Goal: Task Accomplishment & Management: Complete application form

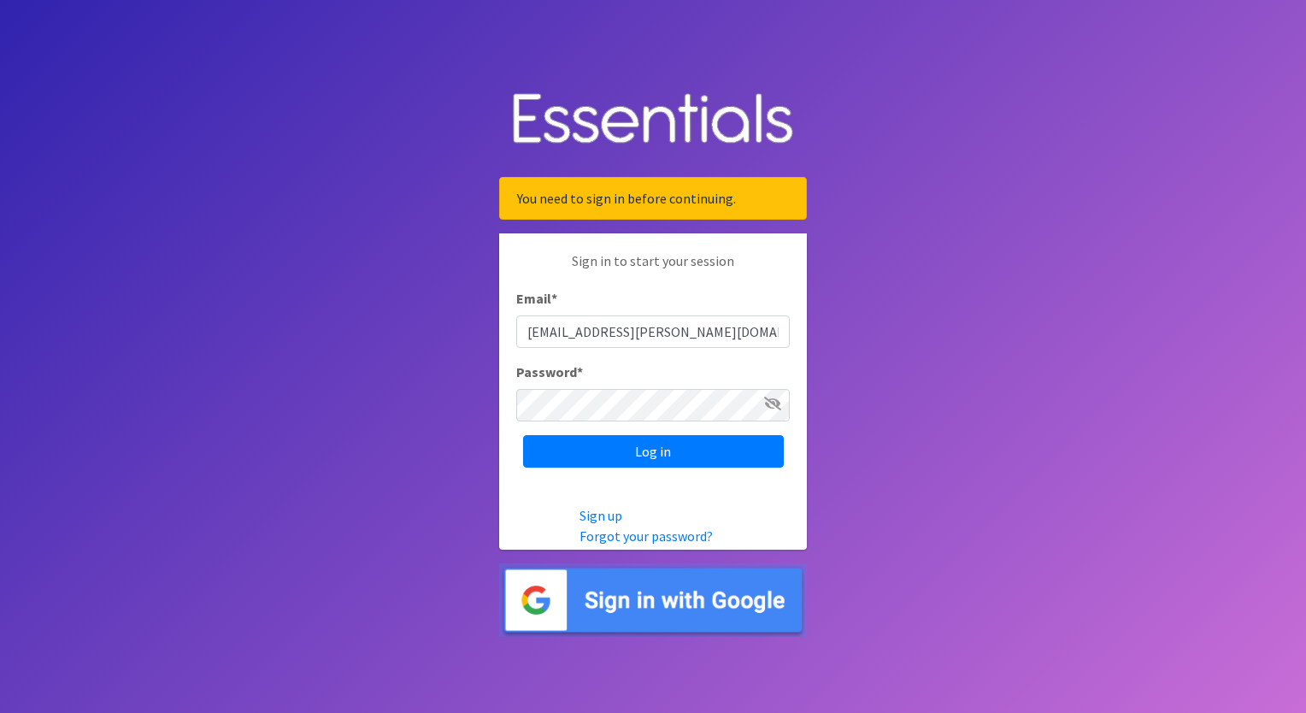
type input "[EMAIL_ADDRESS][PERSON_NAME][DOMAIN_NAME]"
click at [523, 435] on input "Log in" at bounding box center [653, 451] width 261 height 32
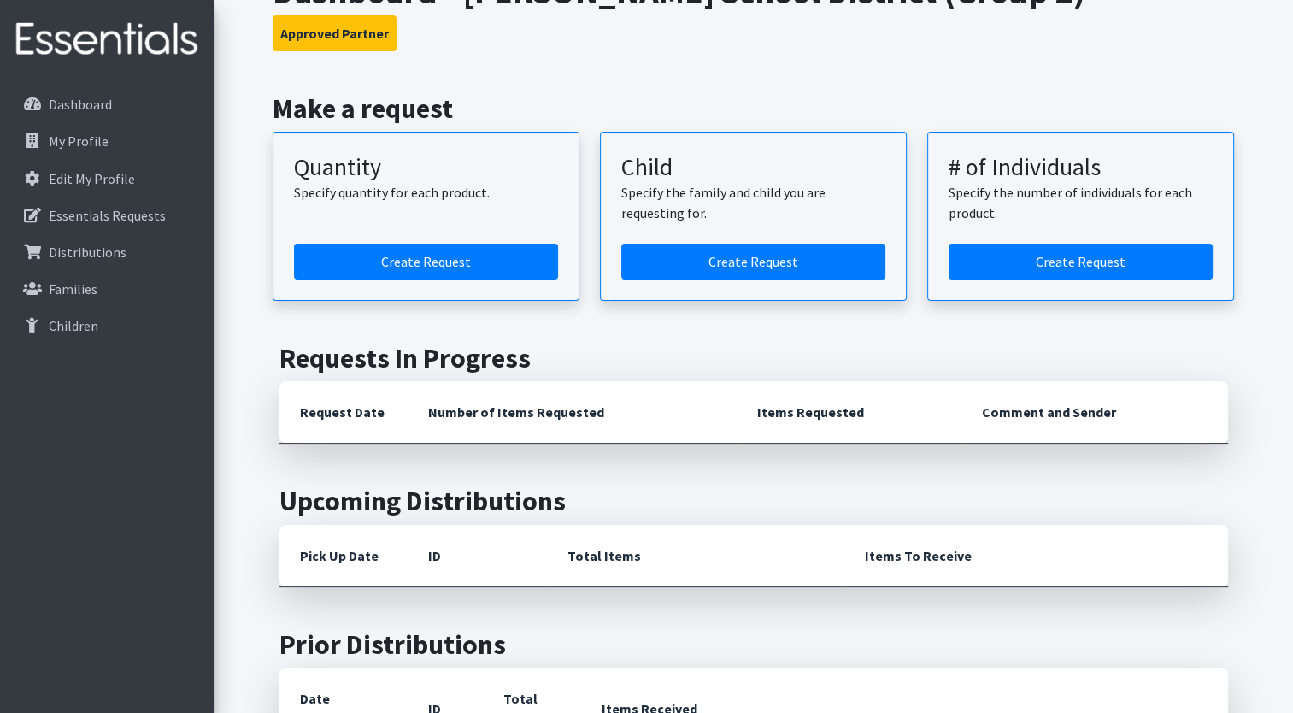
scroll to position [171, 0]
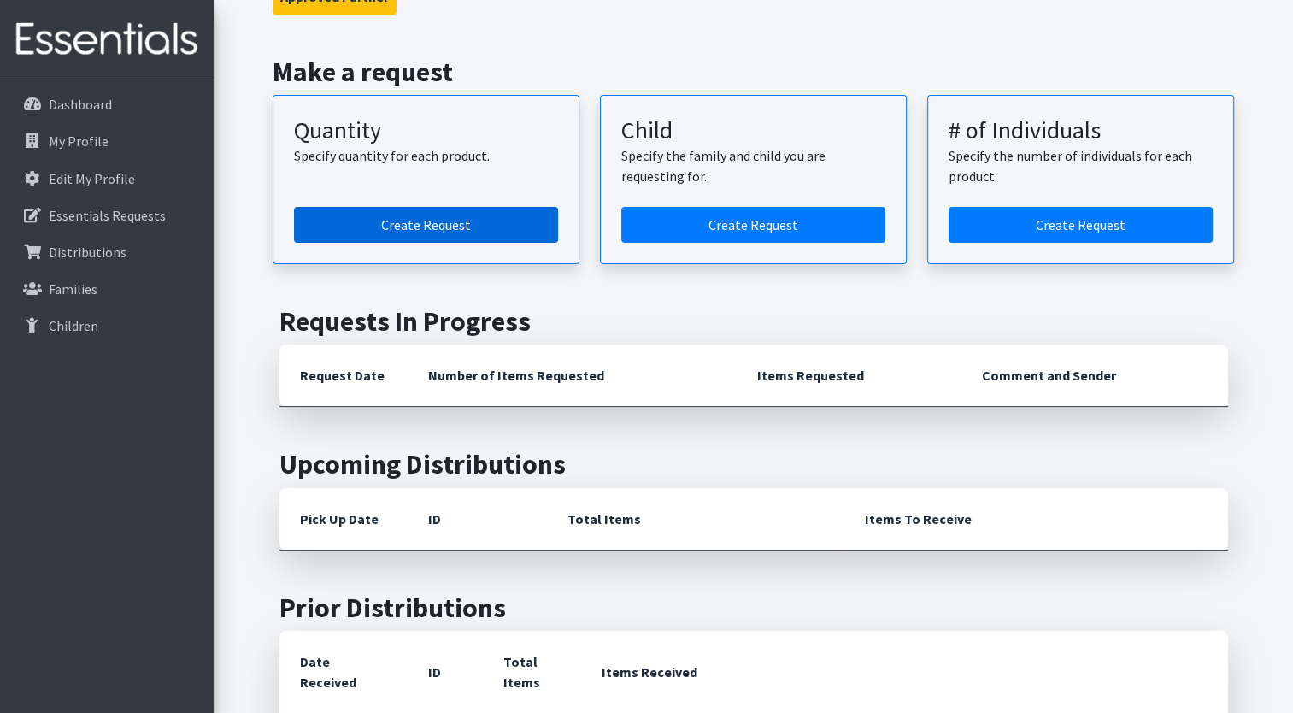
click at [407, 224] on link "Create Request" at bounding box center [426, 225] width 264 height 36
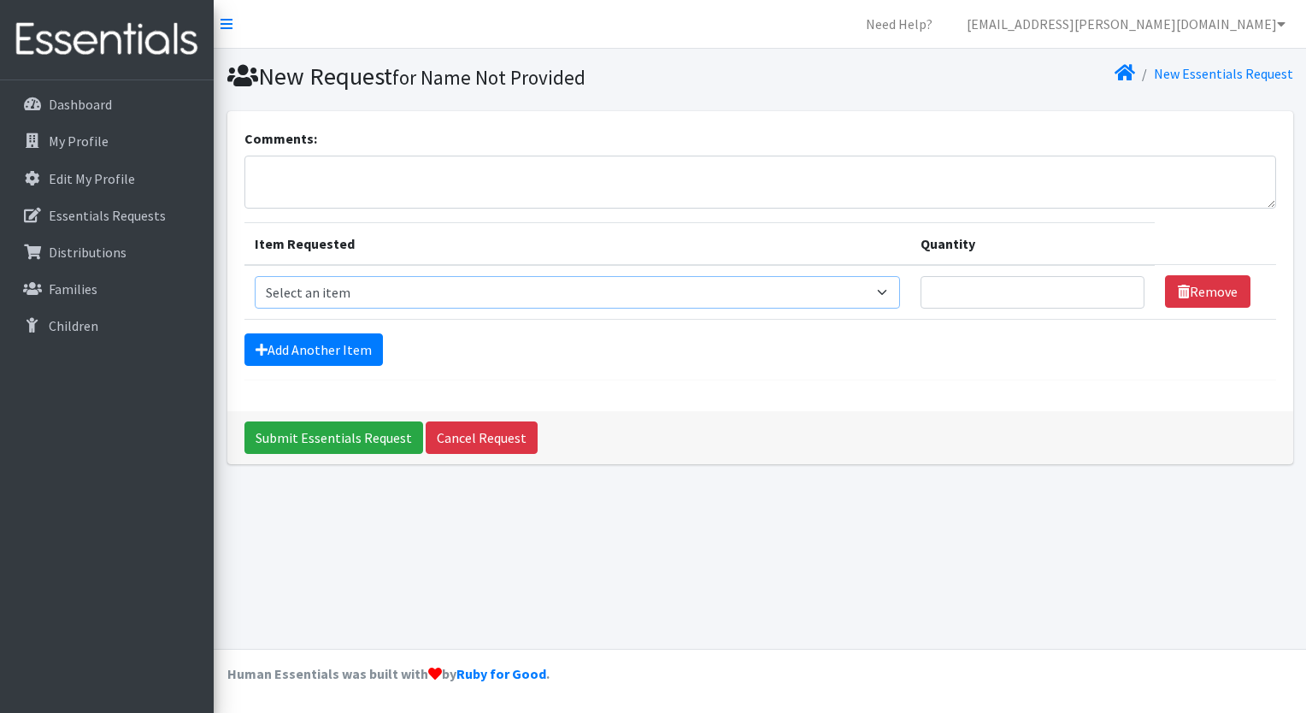
click at [310, 290] on select "Select an item Size 0/Newborn Size 1 Size 2 Size 3 Size 4 Size 5 Size 6 Size 7 …" at bounding box center [578, 292] width 646 height 32
select select "1097"
click at [255, 276] on select "Select an item Size 0/Newborn Size 1 Size 2 Size 3 Size 4 Size 5 Size 6 Size 7 …" at bounding box center [578, 292] width 646 height 32
click at [961, 290] on input "Quantity" at bounding box center [1032, 292] width 224 height 32
type input "400"
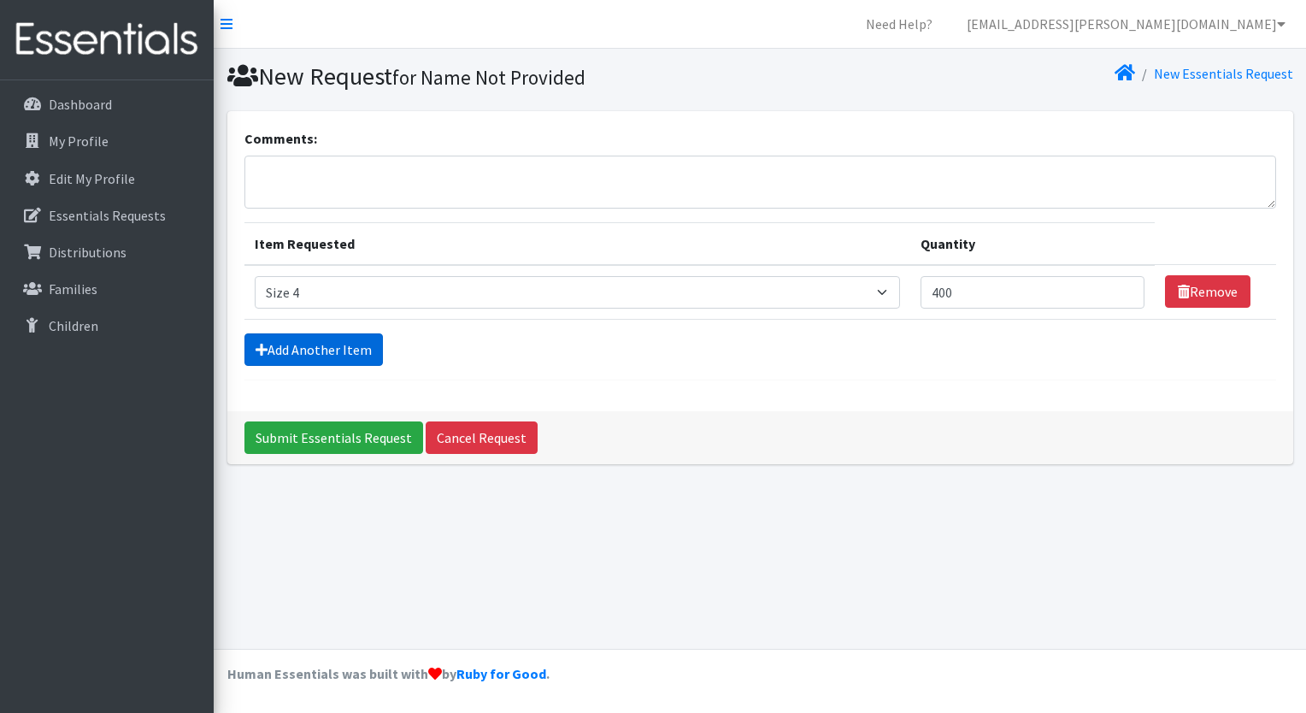
click at [291, 344] on link "Add Another Item" at bounding box center [313, 349] width 138 height 32
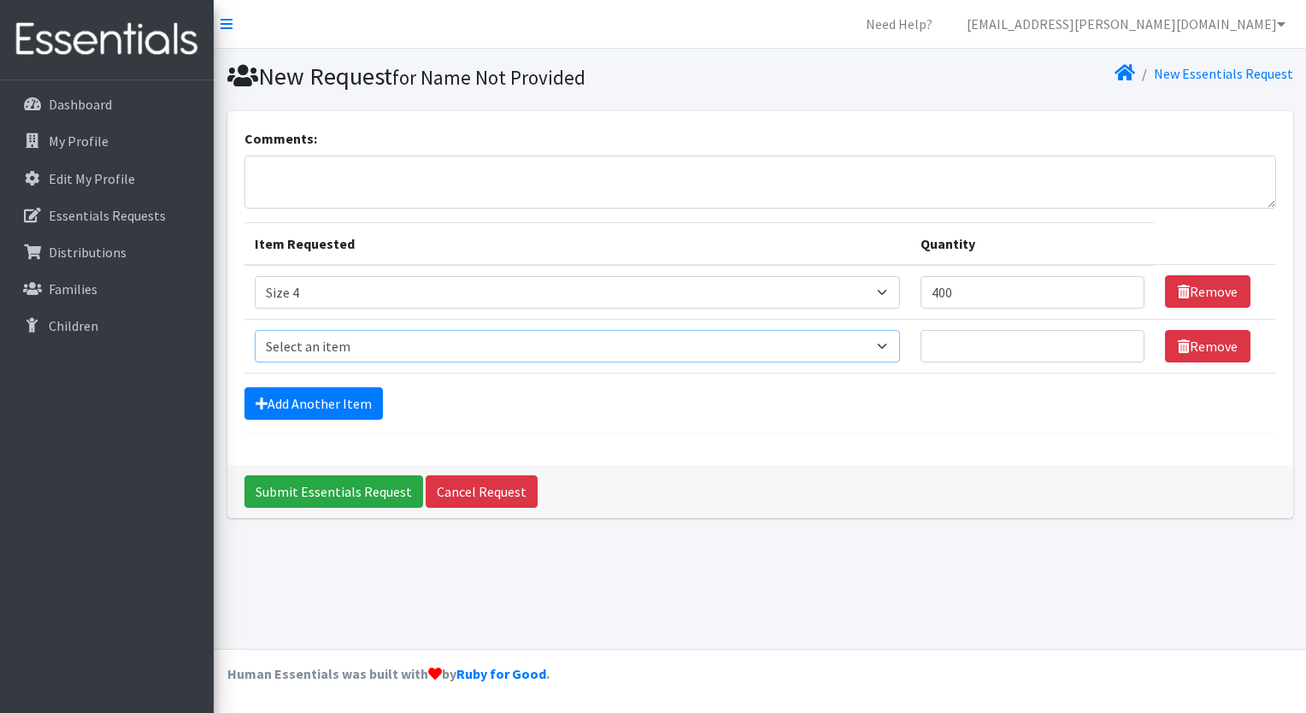
click at [288, 344] on select "Select an item Size 0/Newborn Size 1 Size 2 Size 3 Size 4 Size 5 Size 6 Size 7 …" at bounding box center [578, 346] width 646 height 32
select select "1098"
click at [255, 330] on select "Select an item Size 0/Newborn Size 1 Size 2 Size 3 Size 4 Size 5 Size 6 Size 7 …" at bounding box center [578, 346] width 646 height 32
click at [938, 340] on input "Quantity" at bounding box center [1032, 346] width 224 height 32
type input "350"
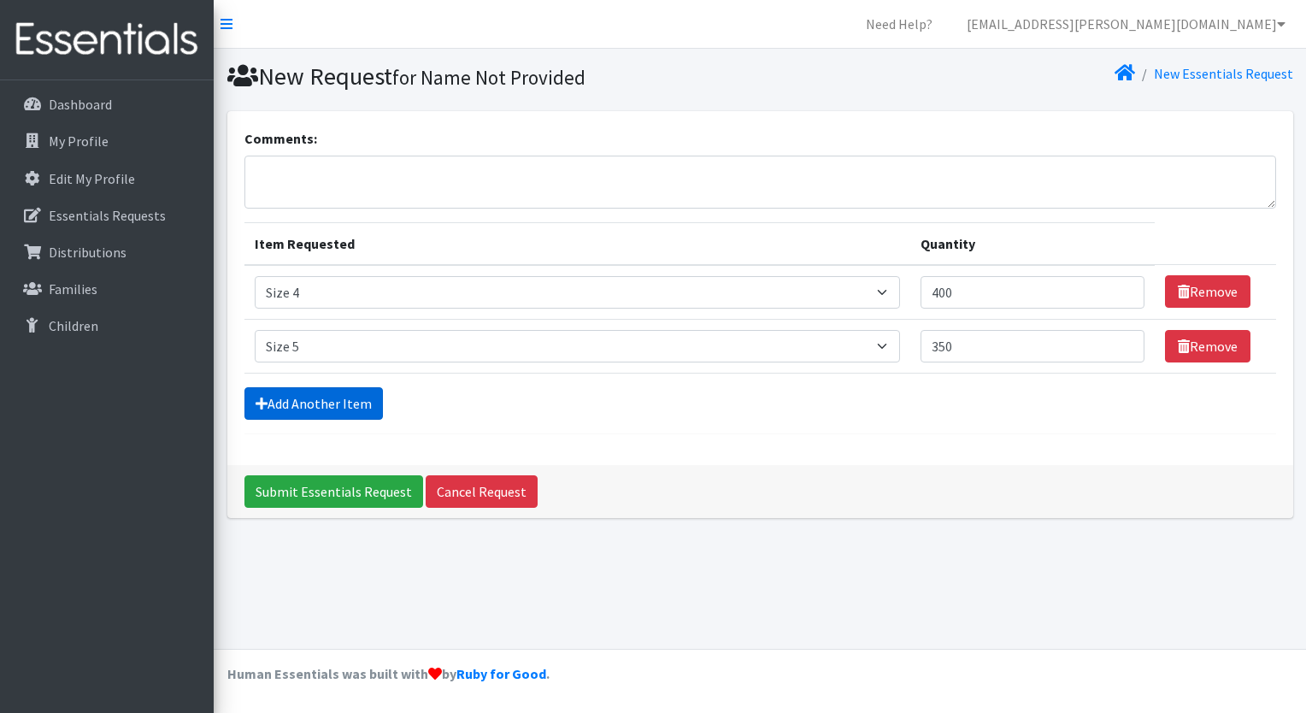
click at [298, 398] on link "Add Another Item" at bounding box center [313, 403] width 138 height 32
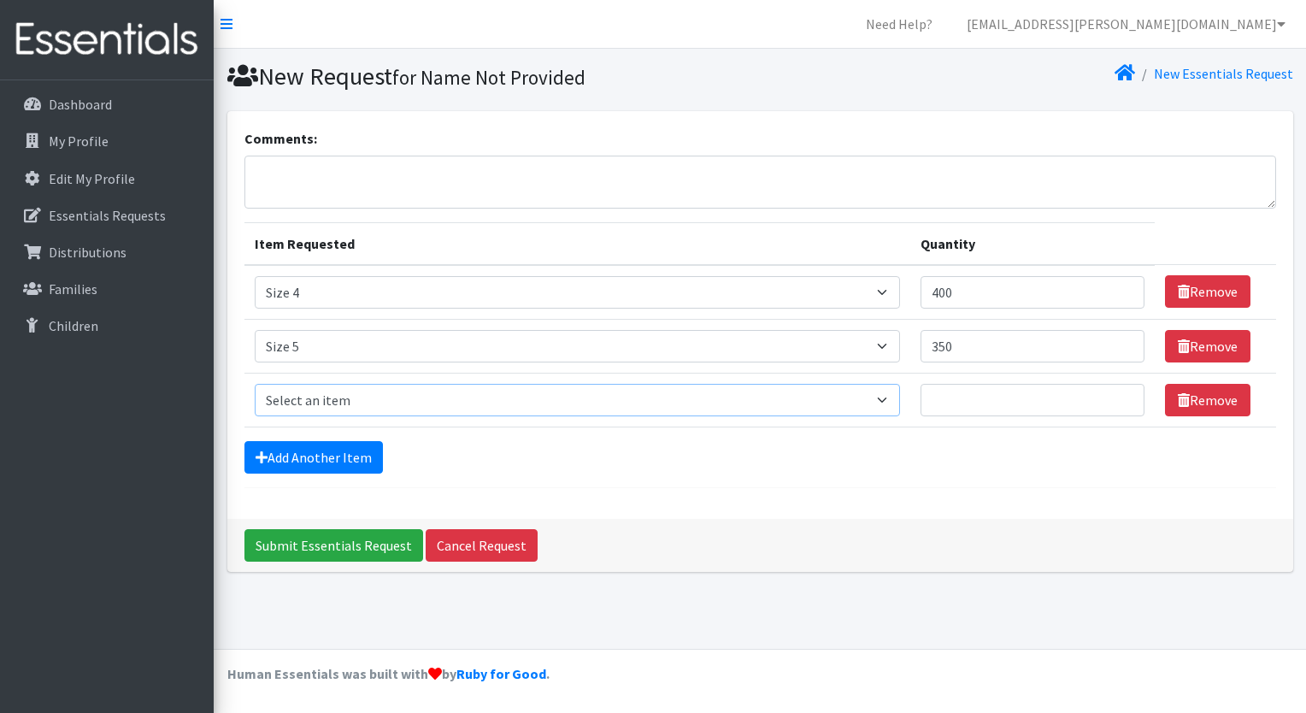
click at [292, 396] on select "Select an item Size 0/Newborn Size 1 Size 2 Size 3 Size 4 Size 5 Size 6 Size 7 …" at bounding box center [578, 400] width 646 height 32
select select "1100"
click at [255, 384] on select "Select an item Size 0/Newborn Size 1 Size 2 Size 3 Size 4 Size 5 Size 6 Size 7 …" at bounding box center [578, 400] width 646 height 32
click at [944, 396] on input "Quantity" at bounding box center [1032, 400] width 224 height 32
type input "350"
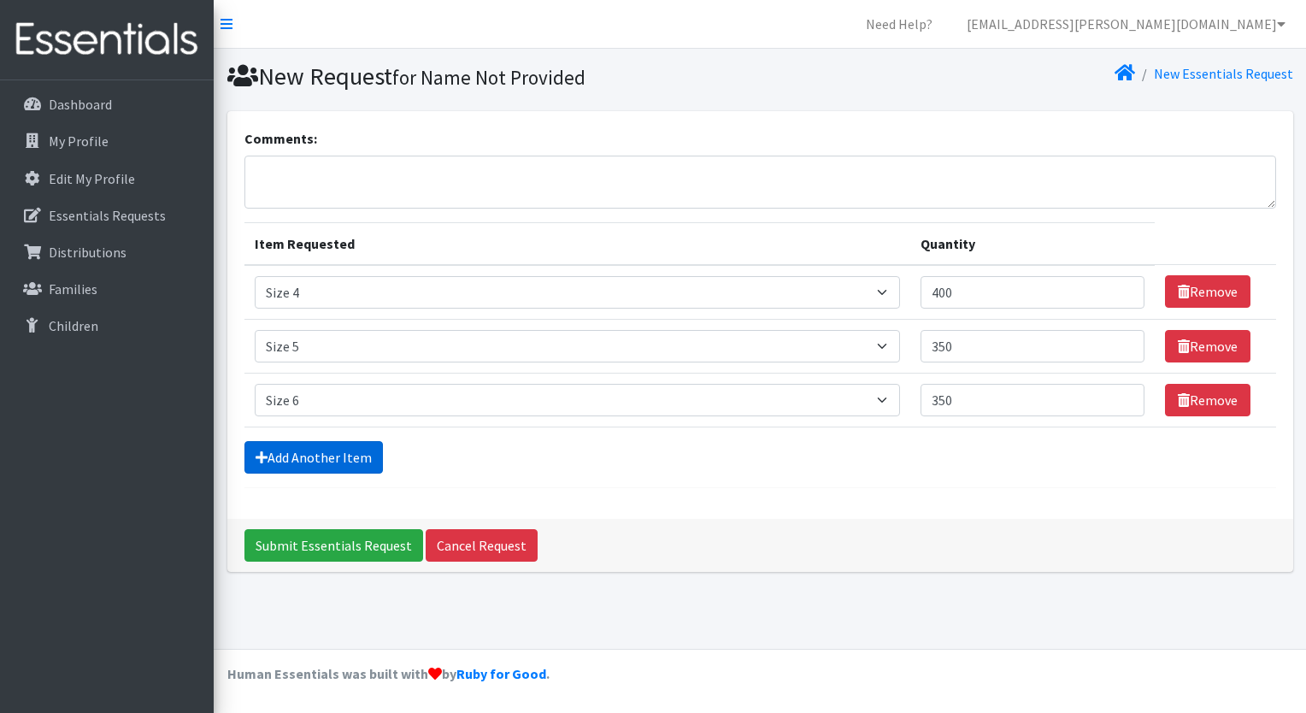
click at [325, 455] on link "Add Another Item" at bounding box center [313, 457] width 138 height 32
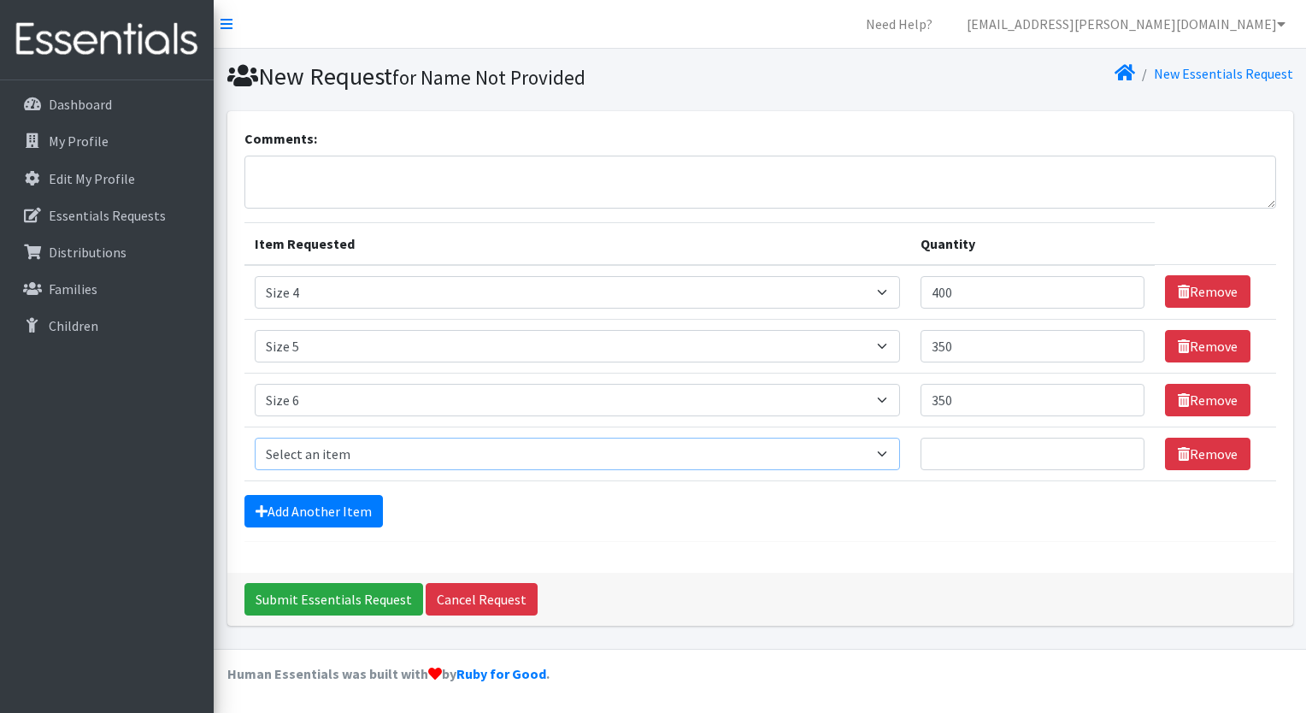
click at [304, 443] on select "Select an item Size 0/Newborn Size 1 Size 2 Size 3 Size 4 Size 5 Size 6 Size 7 …" at bounding box center [578, 454] width 646 height 32
select select "6073"
click at [255, 438] on select "Select an item Size 0/Newborn Size 1 Size 2 Size 3 Size 4 Size 5 Size 6 Size 7 …" at bounding box center [578, 454] width 646 height 32
click at [891, 454] on select "Select an item Size 0/Newborn Size 1 Size 2 Size 3 Size 4 Size 5 Size 6 Size 7 …" at bounding box center [578, 454] width 646 height 32
click at [916, 450] on td "Quantity" at bounding box center [1032, 453] width 244 height 54
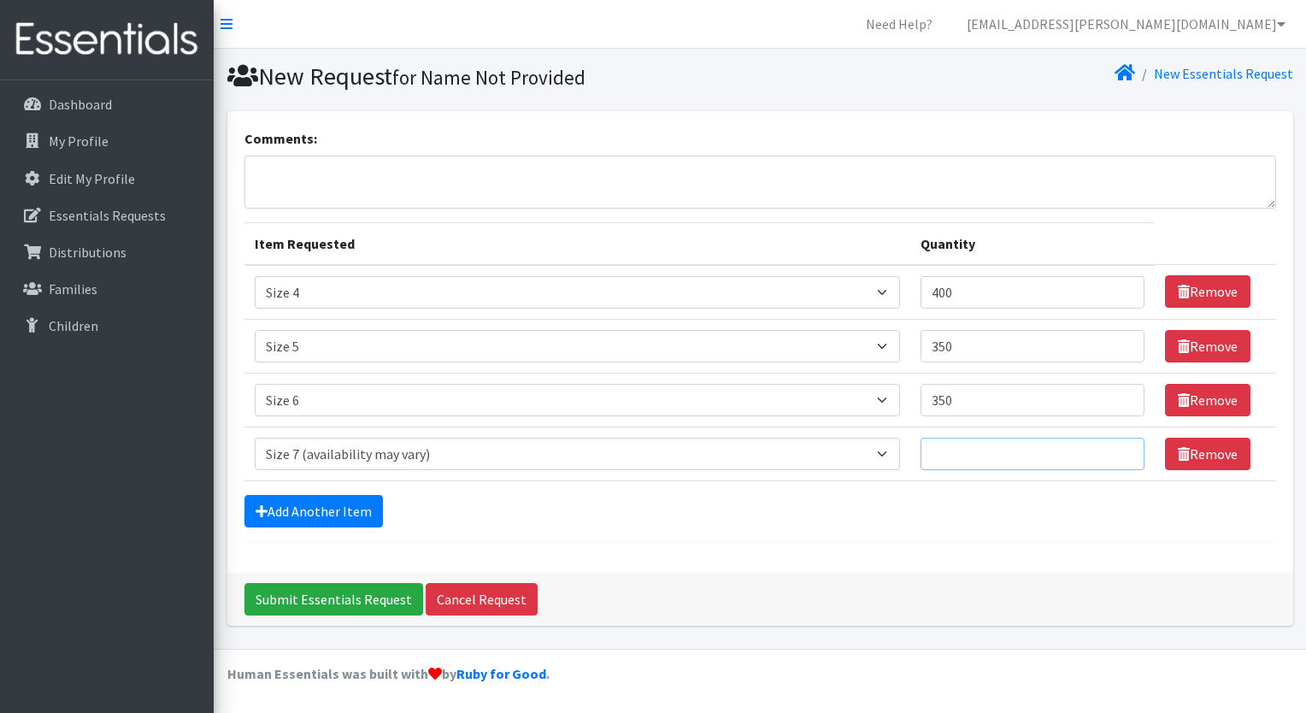
click at [941, 453] on input "Quantity" at bounding box center [1032, 454] width 224 height 32
type input "75"
click at [328, 504] on link "Add Another Item" at bounding box center [313, 511] width 138 height 32
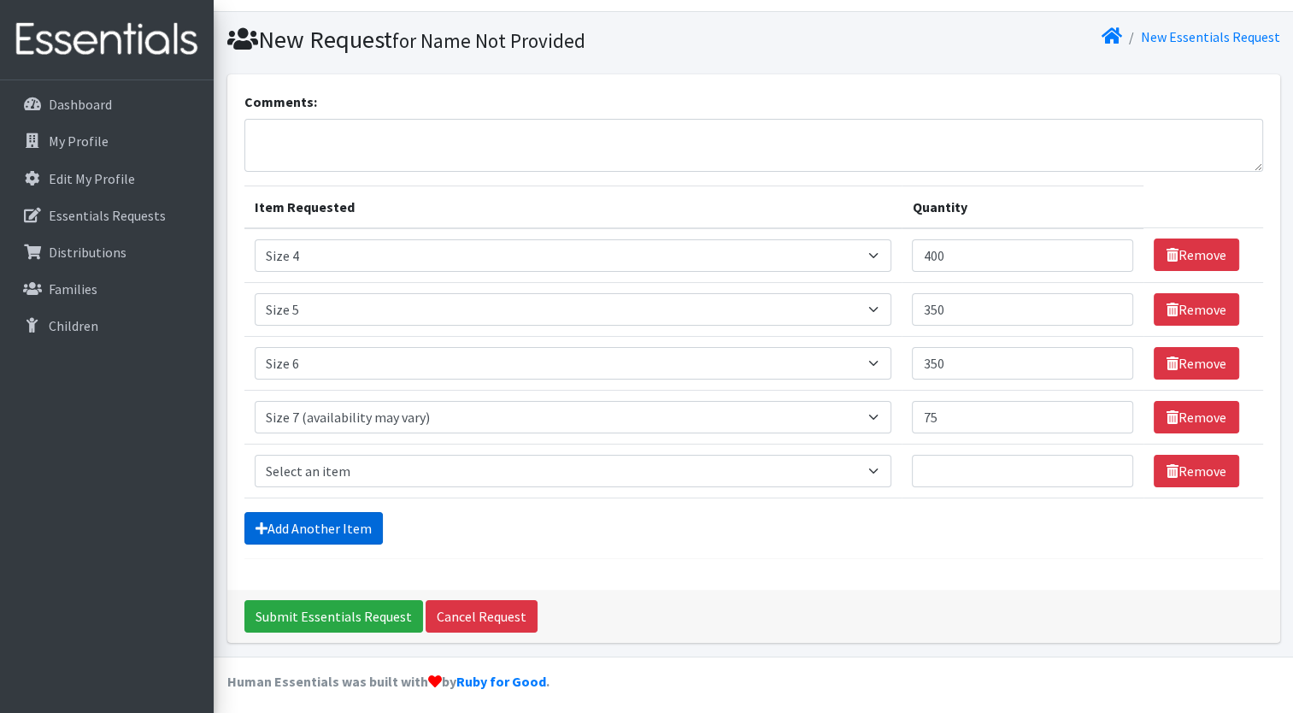
scroll to position [41, 0]
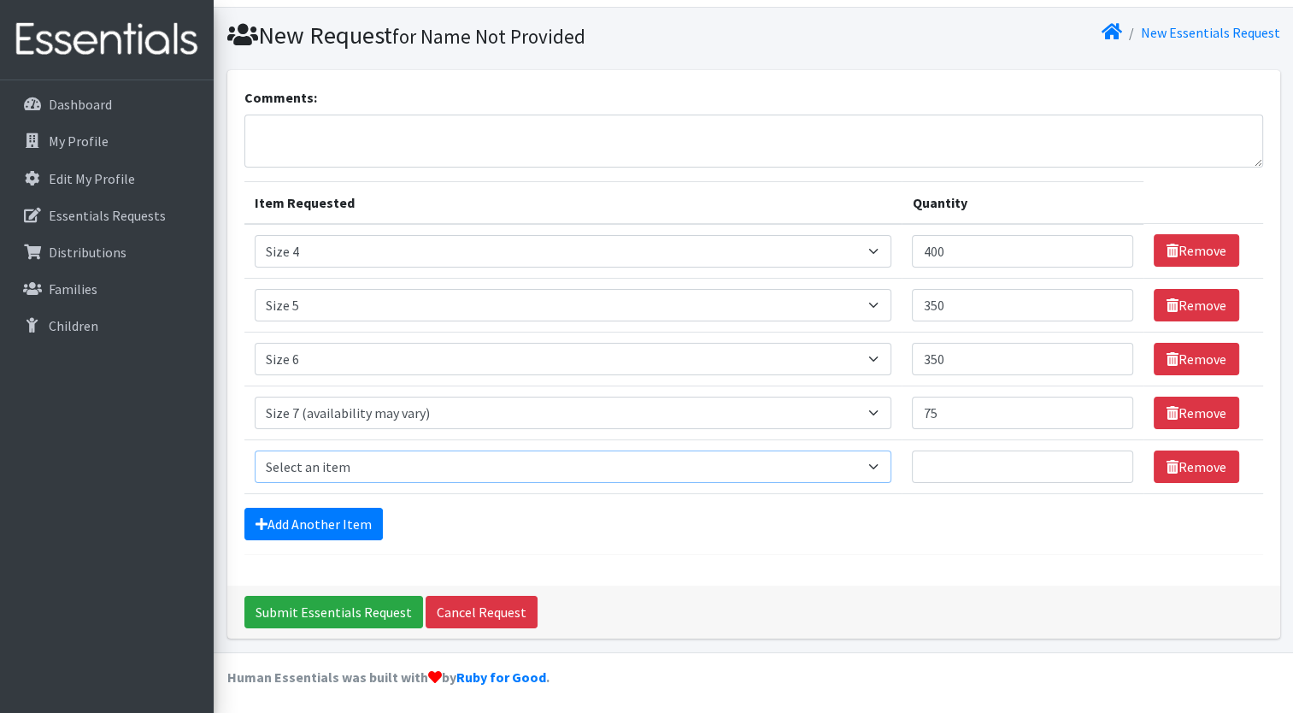
click at [345, 474] on select "Select an item Size 0/Newborn Size 1 Size 2 Size 3 Size 4 Size 5 Size 6 Size 7 …" at bounding box center [574, 466] width 638 height 32
select select "1107"
click at [255, 450] on select "Select an item Size 0/Newborn Size 1 Size 2 Size 3 Size 4 Size 5 Size 6 Size 7 …" at bounding box center [574, 466] width 638 height 32
click at [944, 462] on input "Quantity" at bounding box center [1022, 466] width 221 height 32
type input "20"
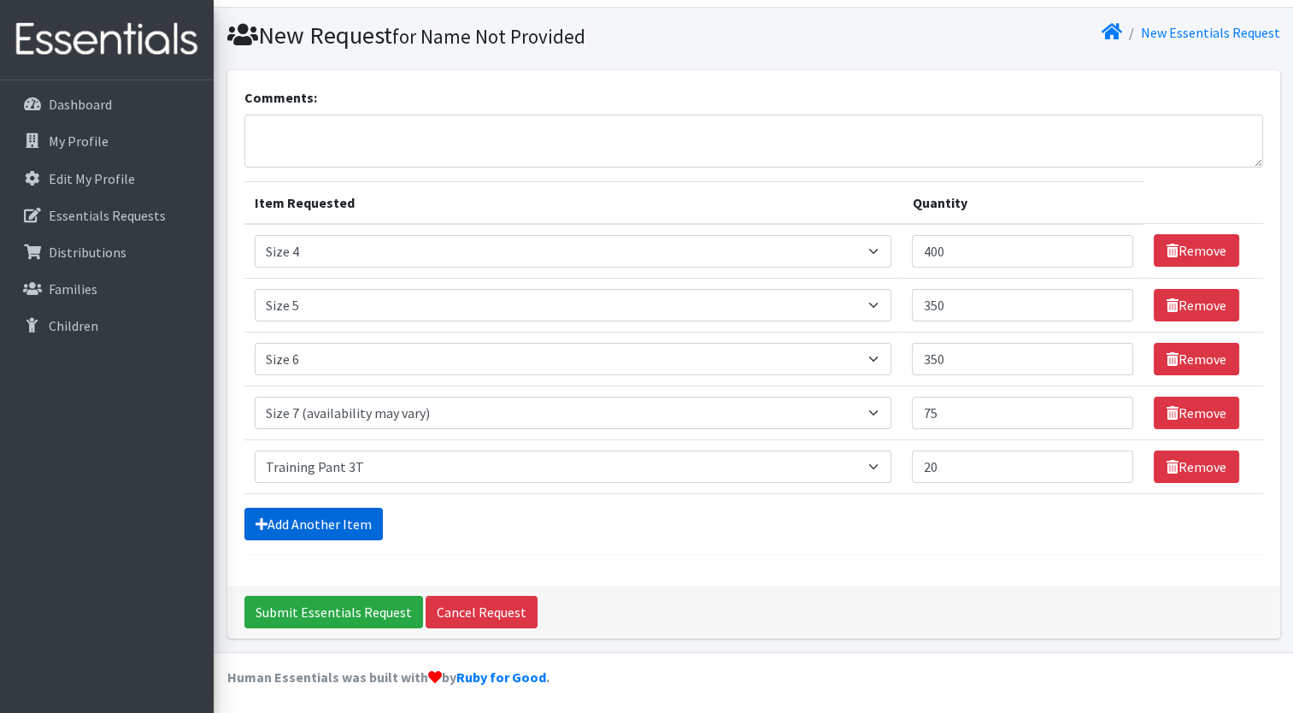
click at [335, 523] on link "Add Another Item" at bounding box center [313, 524] width 138 height 32
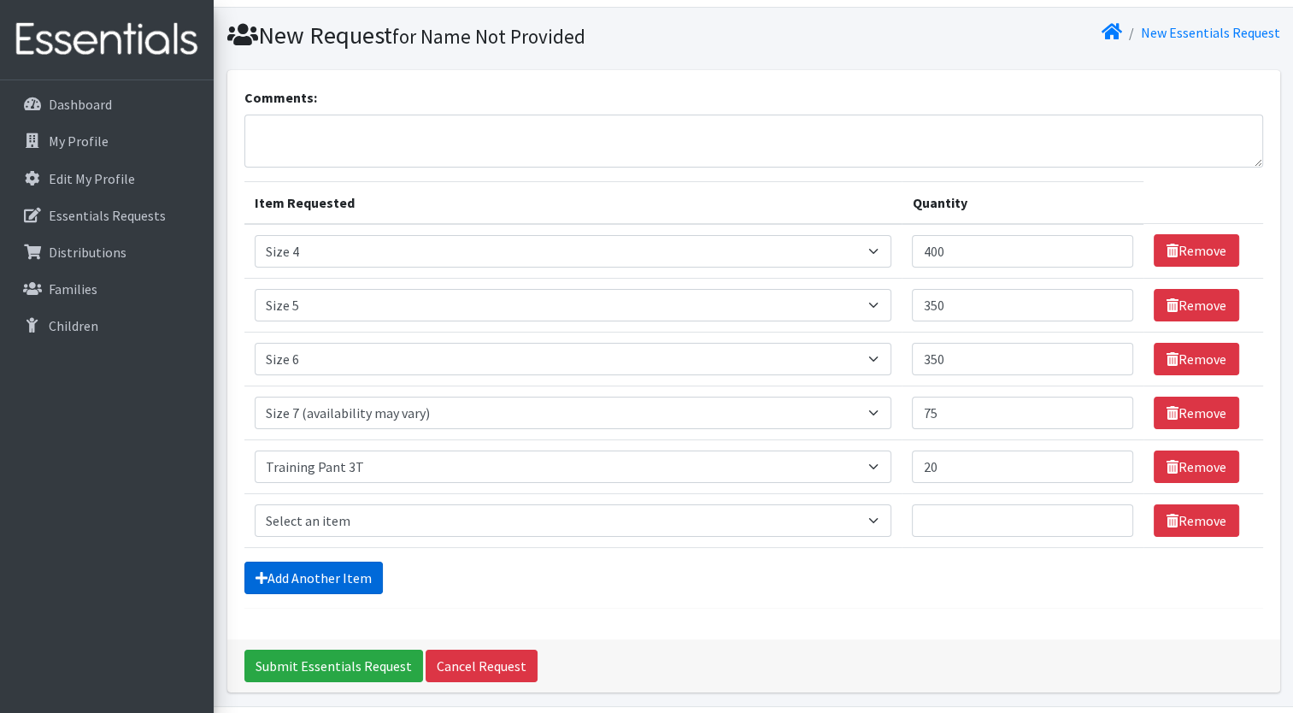
scroll to position [95, 0]
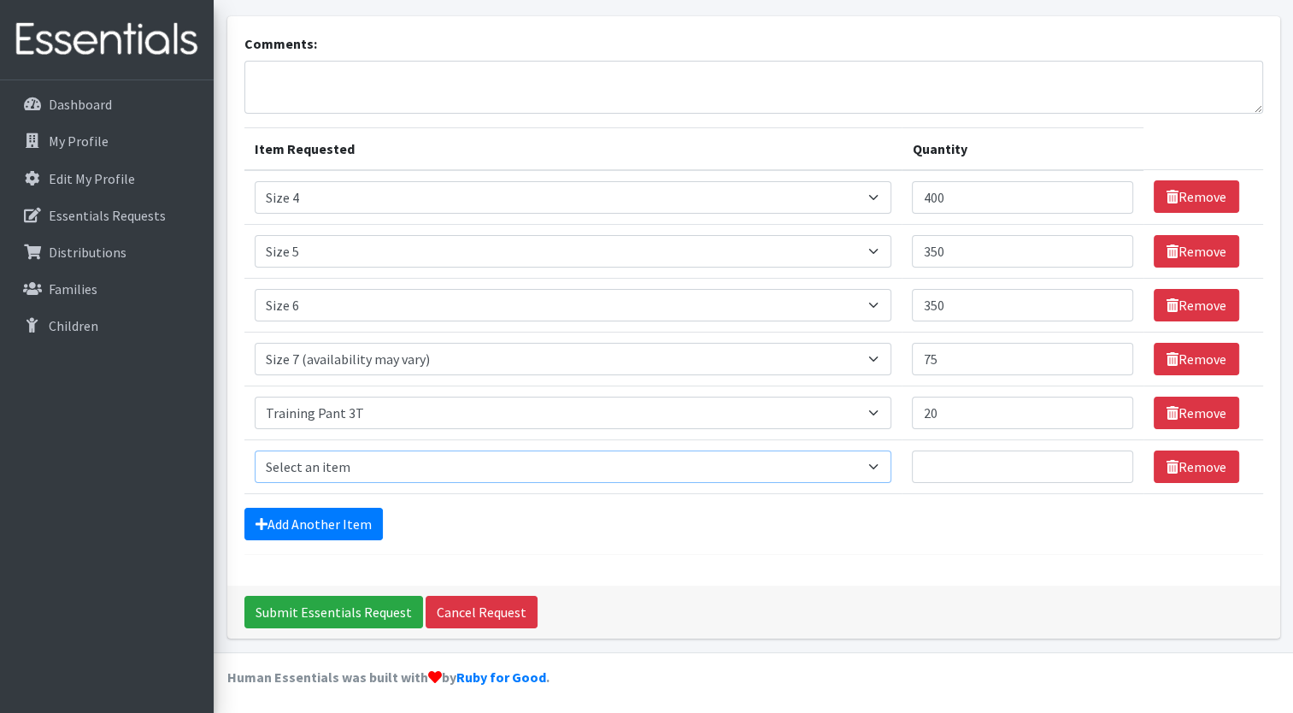
click at [326, 473] on select "Select an item Size 0/Newborn Size 1 Size 2 Size 3 Size 4 Size 5 Size 6 Size 7 …" at bounding box center [574, 466] width 638 height 32
select select "1105"
click at [255, 450] on select "Select an item Size 0/Newborn Size 1 Size 2 Size 3 Size 4 Size 5 Size 6 Size 7 …" at bounding box center [574, 466] width 638 height 32
click at [943, 415] on input "20" at bounding box center [1022, 413] width 221 height 32
type input "2"
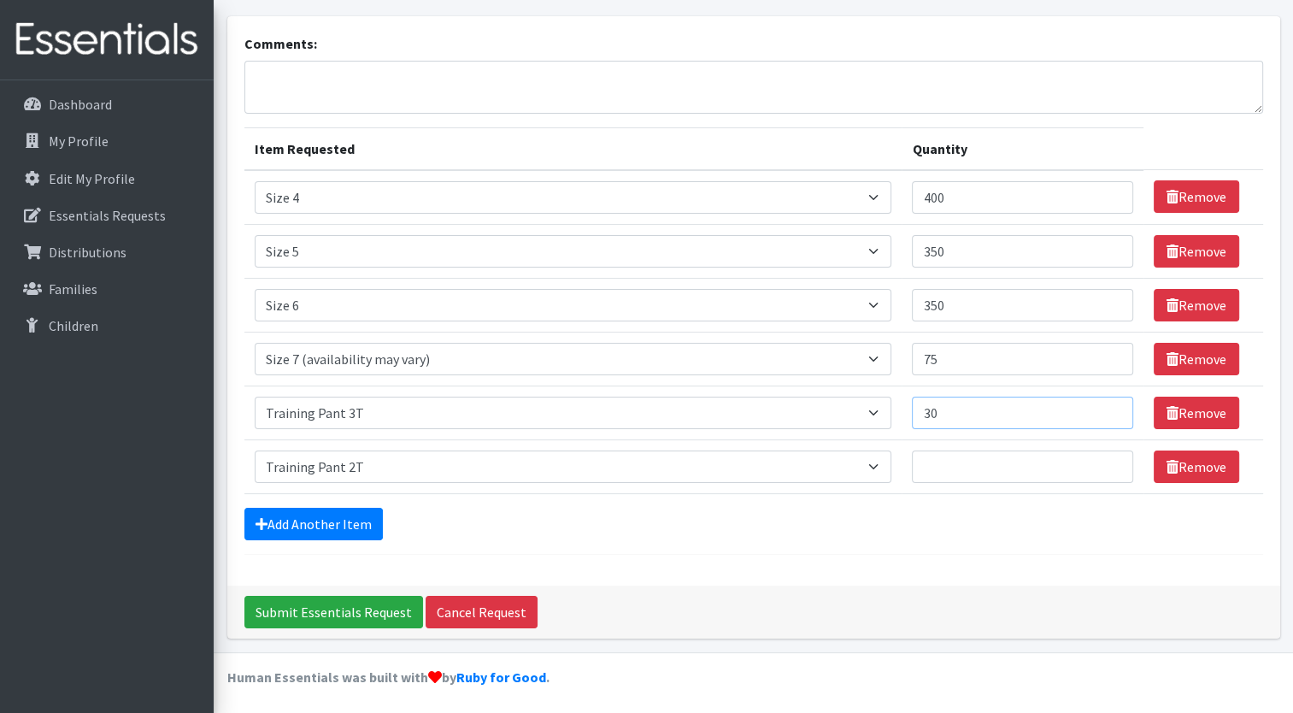
type input "30"
click at [937, 469] on input "Quantity" at bounding box center [1022, 466] width 221 height 32
type input "3"
type input "20"
click at [364, 611] on input "Submit Essentials Request" at bounding box center [333, 612] width 179 height 32
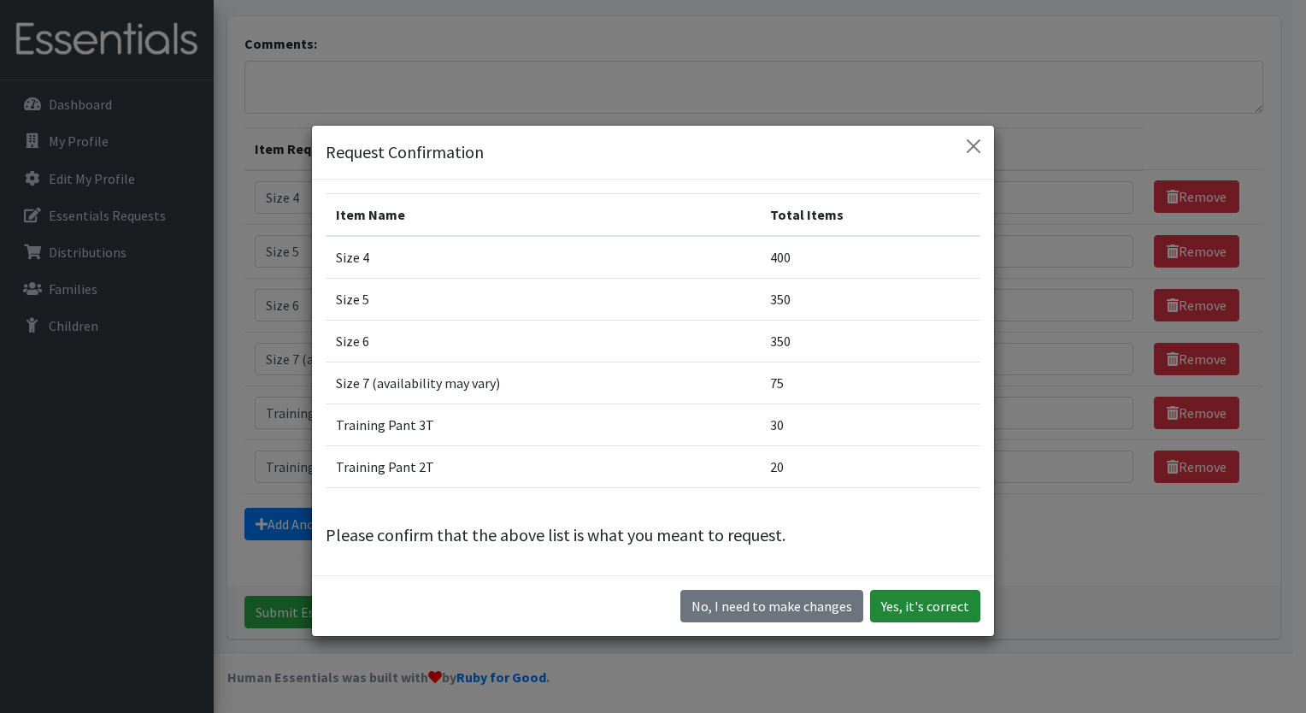
click at [939, 608] on button "Yes, it's correct" at bounding box center [925, 606] width 110 height 32
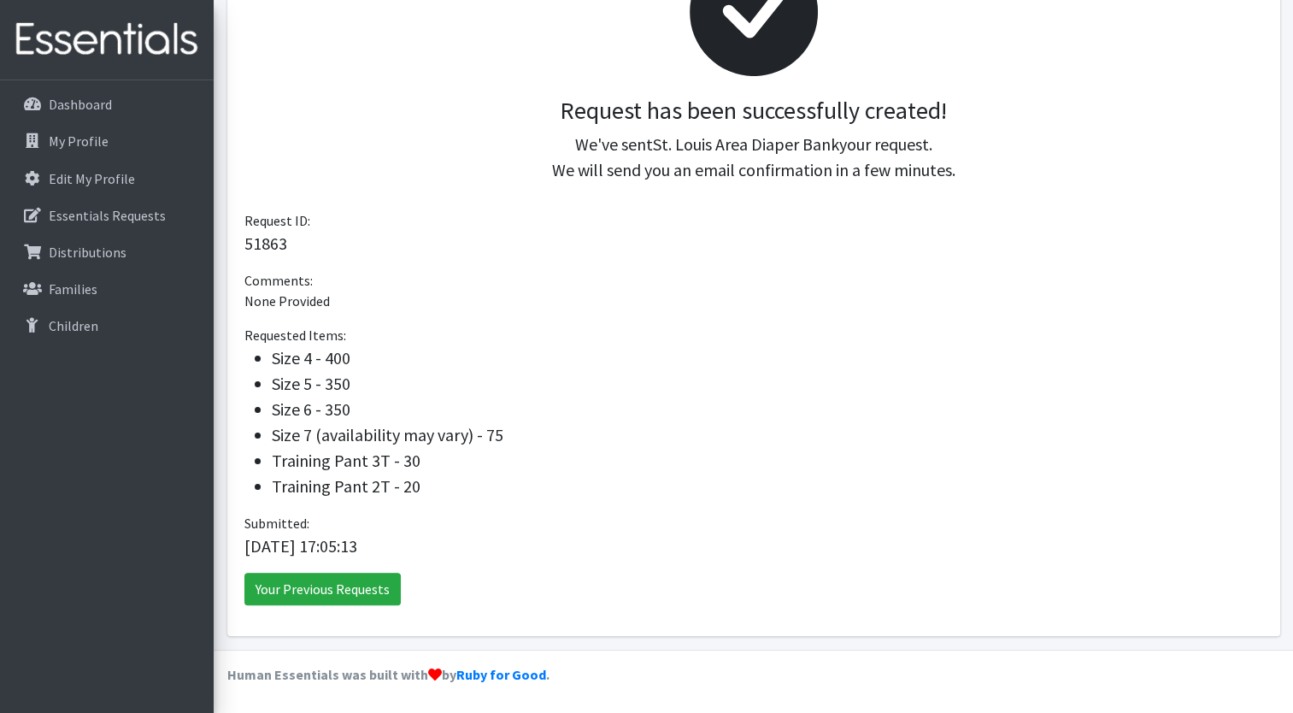
scroll to position [54, 0]
